Goal: Task Accomplishment & Management: Manage account settings

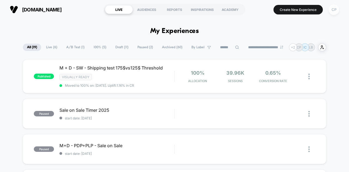
click at [332, 13] on div "CP" at bounding box center [334, 9] width 11 height 11
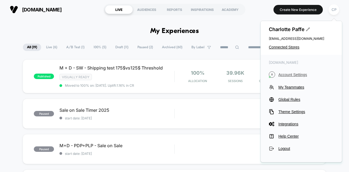
click at [291, 77] on span "Account Settings" at bounding box center [306, 75] width 55 height 4
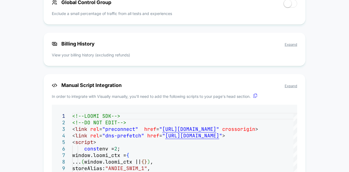
scroll to position [382, 0]
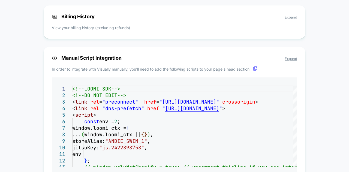
click at [285, 16] on span "Billing History Expand" at bounding box center [175, 17] width 246 height 6
click at [290, 17] on span "Expand" at bounding box center [291, 17] width 13 height 4
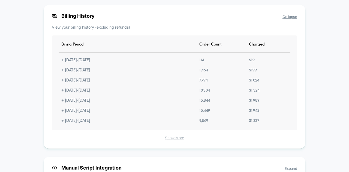
scroll to position [409, 0]
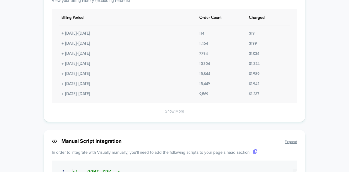
click at [178, 114] on button "Show More" at bounding box center [175, 111] width 246 height 5
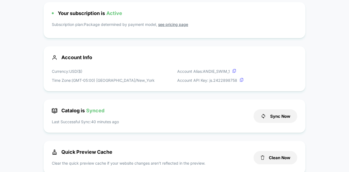
scroll to position [0, 0]
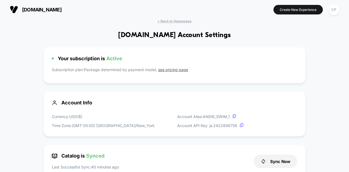
click at [26, 8] on span "[DOMAIN_NAME]" at bounding box center [42, 10] width 40 height 6
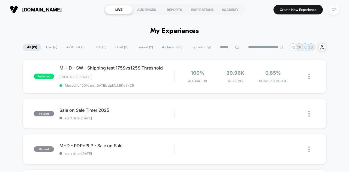
click at [333, 10] on div "CP" at bounding box center [334, 9] width 11 height 11
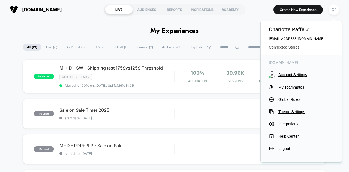
click at [290, 47] on span "Connected Stores" at bounding box center [301, 47] width 65 height 4
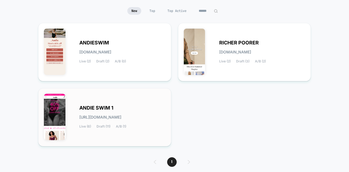
scroll to position [55, 0]
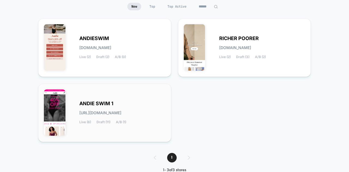
click at [73, 115] on div "ANDIE SWIM 1 [URL][DOMAIN_NAME] Live (6) Draft (11) A/B (1)" at bounding box center [105, 112] width 122 height 47
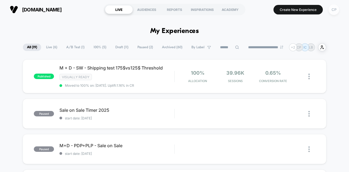
click at [330, 10] on div "CP" at bounding box center [334, 9] width 11 height 11
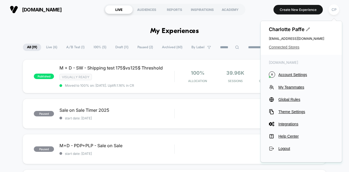
click at [283, 48] on span "Connected Stores" at bounding box center [301, 47] width 65 height 4
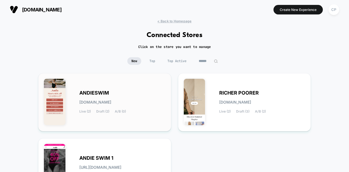
click at [83, 85] on div "ANDIESWIM [DOMAIN_NAME] Live (2) Draft (2) A/B (0)" at bounding box center [105, 102] width 122 height 47
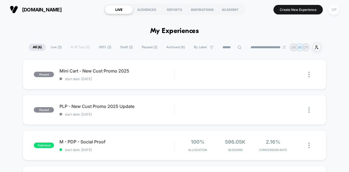
click at [336, 10] on div "CP" at bounding box center [334, 9] width 11 height 11
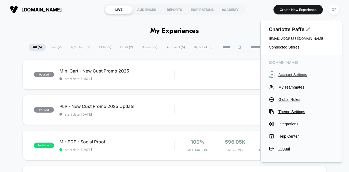
click at [286, 75] on span "Account Settings" at bounding box center [306, 75] width 55 height 4
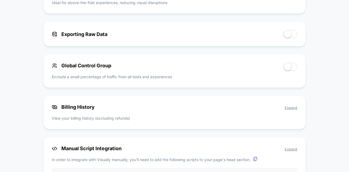
scroll to position [300, 0]
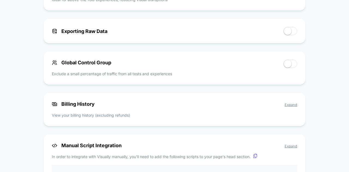
click at [293, 103] on span "Expand" at bounding box center [291, 105] width 13 height 4
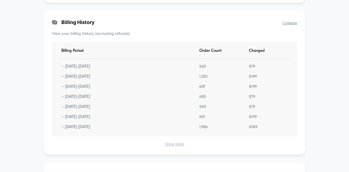
scroll to position [409, 0]
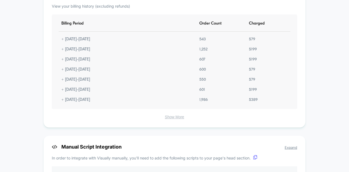
click at [178, 115] on button "Show More" at bounding box center [175, 117] width 246 height 5
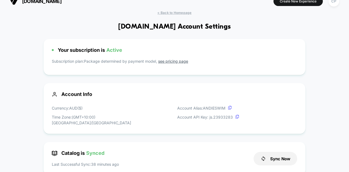
scroll to position [0, 0]
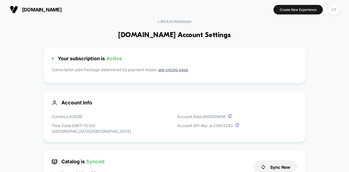
click at [14, 6] on img at bounding box center [14, 9] width 8 height 8
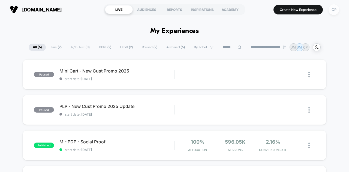
click at [333, 9] on div "CP" at bounding box center [334, 9] width 11 height 11
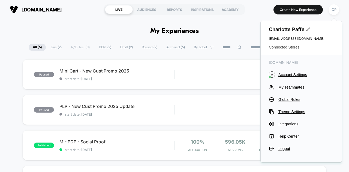
click at [287, 47] on span "Connected Stores" at bounding box center [301, 47] width 65 height 4
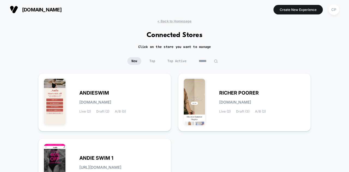
scroll to position [27, 0]
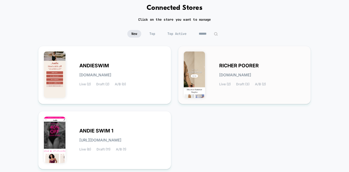
click at [234, 73] on span "[DOMAIN_NAME]" at bounding box center [235, 75] width 32 height 4
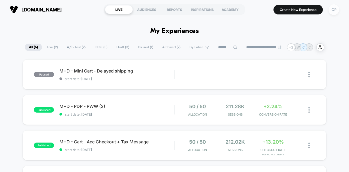
click at [332, 10] on div "CP" at bounding box center [334, 9] width 11 height 11
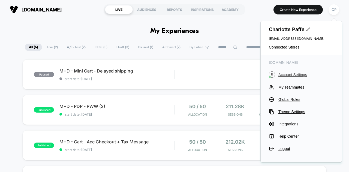
click at [288, 75] on span "Account Settings" at bounding box center [306, 75] width 55 height 4
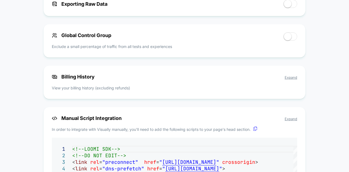
scroll to position [384, 0]
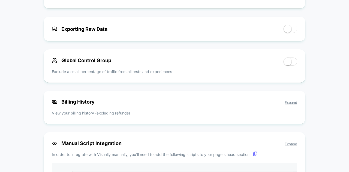
click at [286, 100] on span "Expand" at bounding box center [291, 102] width 13 height 4
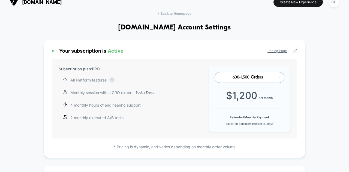
scroll to position [0, 0]
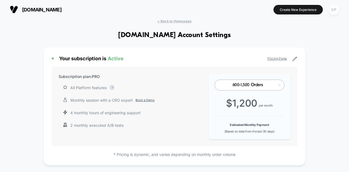
click at [335, 11] on div "CP" at bounding box center [334, 9] width 11 height 11
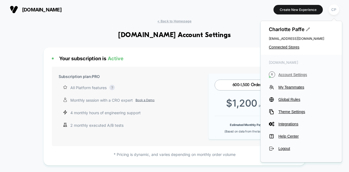
click at [288, 73] on span "Account Settings" at bounding box center [306, 75] width 55 height 4
click at [288, 75] on span "Account Settings" at bounding box center [306, 75] width 55 height 4
click at [291, 46] on span "Connected Stores" at bounding box center [301, 47] width 65 height 4
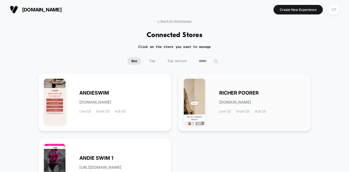
scroll to position [27, 0]
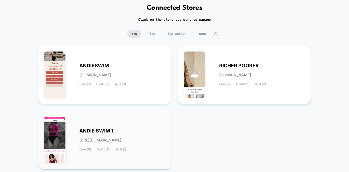
click at [124, 133] on div "ANDIE SWIM 1 [URL][DOMAIN_NAME] Live (6) Draft (11) A/B (1)" at bounding box center [122, 140] width 86 height 22
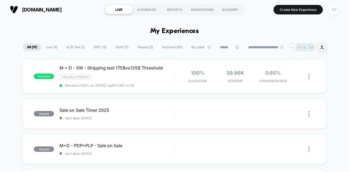
click at [334, 10] on div "CP" at bounding box center [334, 9] width 11 height 11
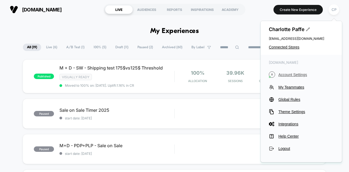
click at [292, 74] on span "Account Settings" at bounding box center [306, 75] width 55 height 4
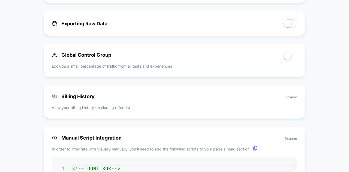
scroll to position [327, 0]
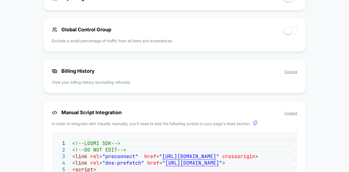
click at [294, 74] on span "Expand" at bounding box center [291, 72] width 13 height 4
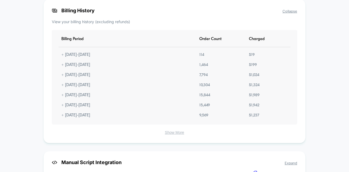
scroll to position [409, 0]
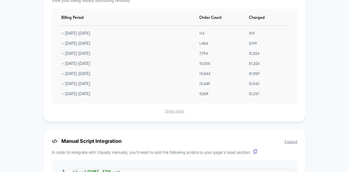
click at [168, 114] on button "Show More" at bounding box center [175, 111] width 246 height 5
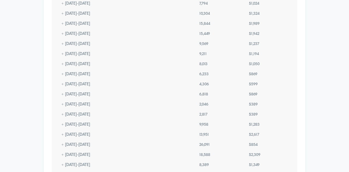
scroll to position [464, 0]
